Goal: Find specific page/section: Find specific page/section

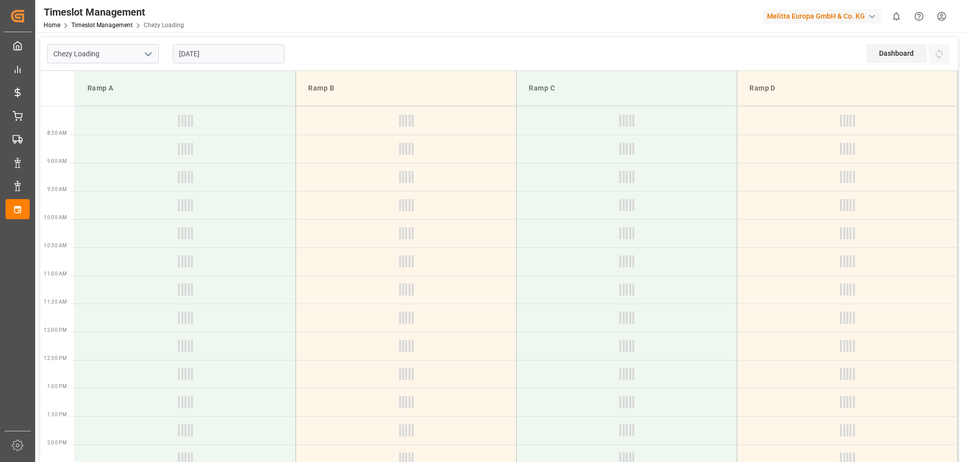
type input "Chezy Loading"
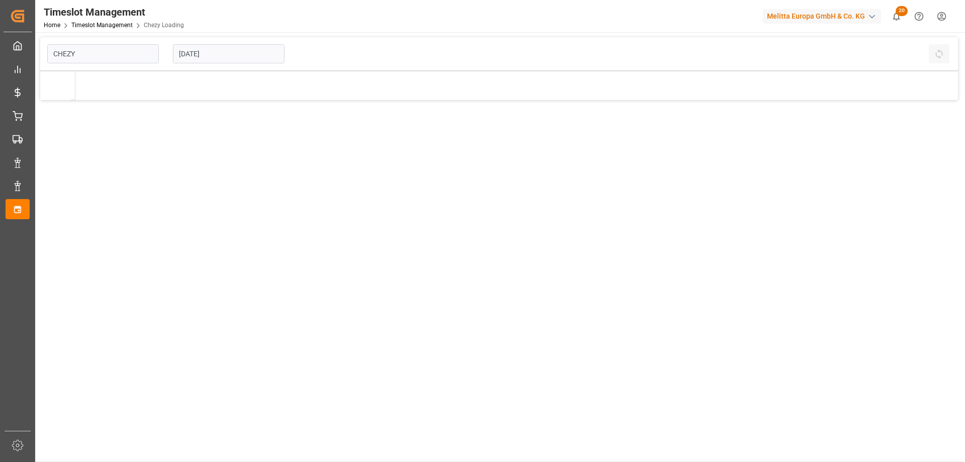
type input "Chezy Loading"
